Goal: Transaction & Acquisition: Subscribe to service/newsletter

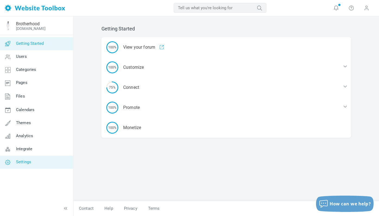
click at [17, 162] on span "Settings" at bounding box center [23, 161] width 15 height 5
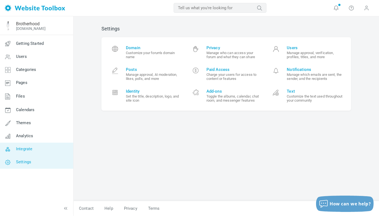
click at [22, 147] on span "Integrate" at bounding box center [24, 148] width 16 height 5
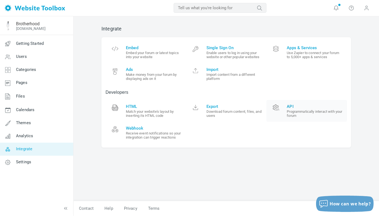
click at [293, 112] on small "Programmatically interact with your forum" at bounding box center [315, 113] width 56 height 8
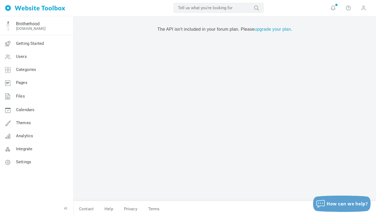
click at [272, 30] on link "upgrade your plan" at bounding box center [272, 29] width 36 height 5
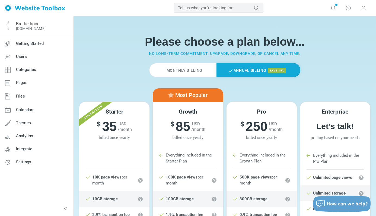
scroll to position [9, 0]
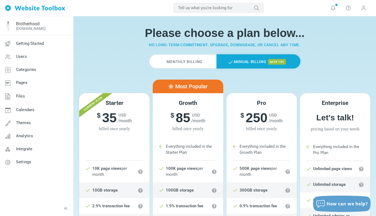
click at [193, 59] on label "Monthly Billing" at bounding box center [182, 61] width 67 height 14
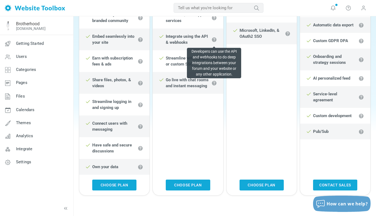
scroll to position [281, 0]
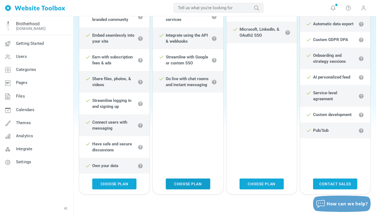
click at [186, 183] on link "Choose Plan" at bounding box center [188, 183] width 44 height 11
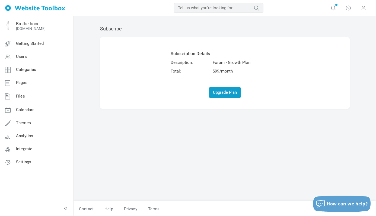
click at [226, 92] on button "Upgrade Plan" at bounding box center [225, 92] width 32 height 11
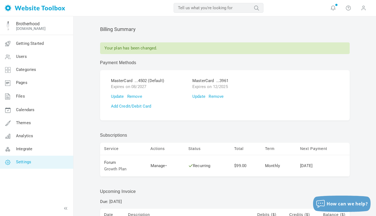
click at [30, 160] on span "Settings" at bounding box center [23, 161] width 15 height 5
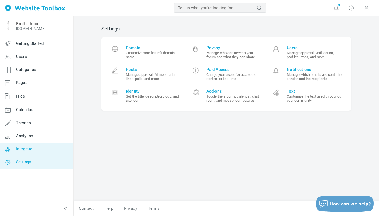
click at [49, 148] on link "Integrate" at bounding box center [36, 148] width 73 height 13
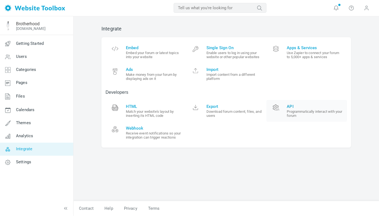
click at [312, 109] on small "Programmatically interact with your forum" at bounding box center [315, 113] width 56 height 8
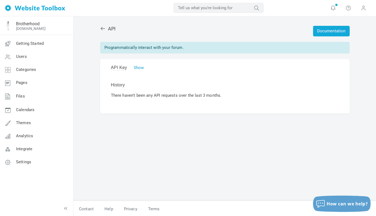
click at [138, 68] on link "Show" at bounding box center [139, 67] width 10 height 5
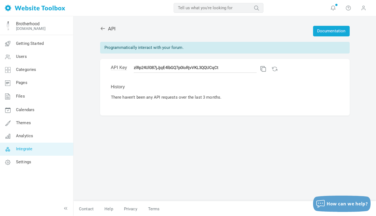
click at [25, 147] on span "Integrate" at bounding box center [24, 148] width 16 height 5
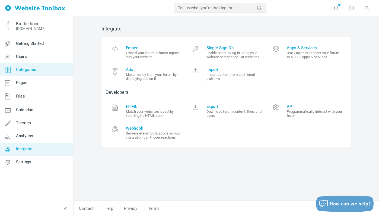
click at [34, 70] on span "Categories" at bounding box center [26, 69] width 20 height 5
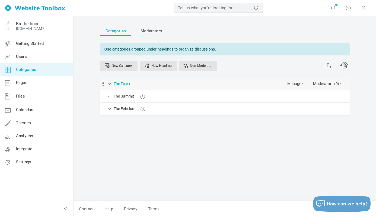
click at [119, 82] on link "The Foyer" at bounding box center [122, 83] width 17 height 7
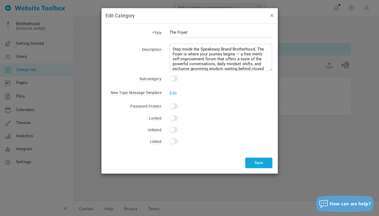
click at [272, 15] on button "button" at bounding box center [271, 15] width 4 height 6
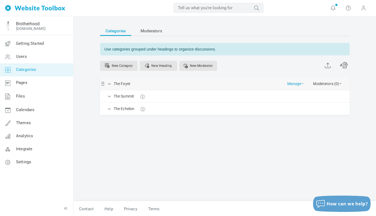
click at [302, 83] on span at bounding box center [302, 83] width 2 height 1
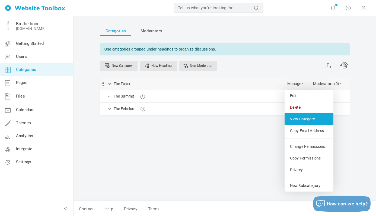
click at [303, 116] on link "View Category" at bounding box center [308, 119] width 49 height 12
click at [123, 83] on link "The Foyer" at bounding box center [122, 83] width 17 height 7
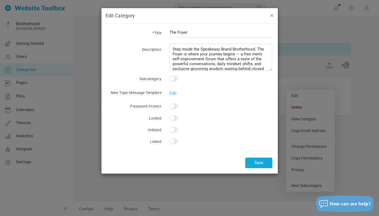
click at [271, 15] on button "button" at bounding box center [271, 15] width 4 height 6
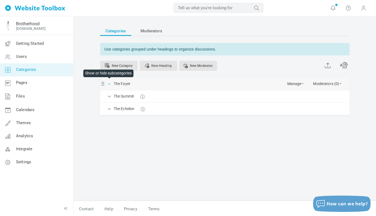
click at [110, 83] on span at bounding box center [109, 83] width 5 height 5
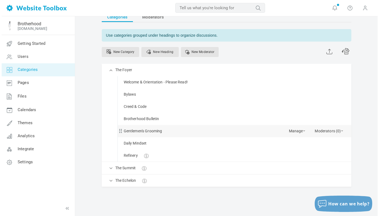
scroll to position [33, 0]
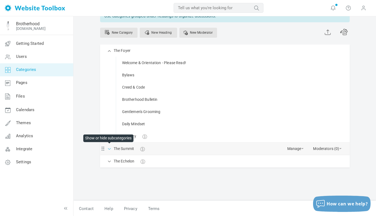
click at [108, 147] on span at bounding box center [109, 147] width 5 height 5
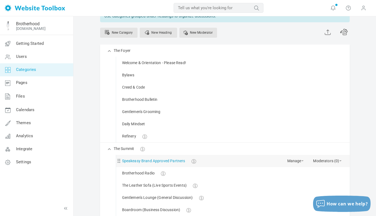
click at [147, 161] on link "Speakeasy Brand Approved Partners" at bounding box center [153, 160] width 63 height 7
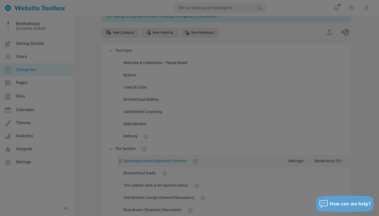
scroll to position [14, 0]
